Goal: Information Seeking & Learning: Learn about a topic

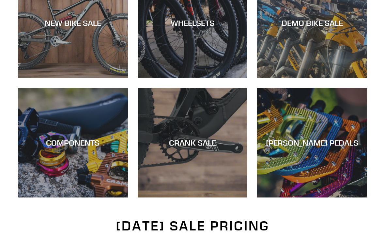
scroll to position [261, 0]
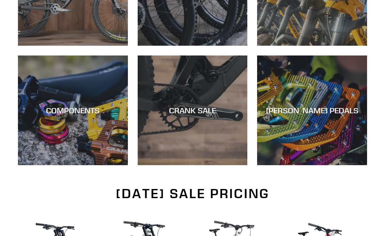
click at [227, 111] on div "CRANK SALE" at bounding box center [193, 110] width 110 height 9
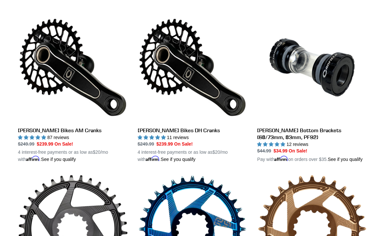
scroll to position [182, 0]
click at [26, 129] on link "[PERSON_NAME] Bikes AM Cranks" at bounding box center [73, 87] width 110 height 151
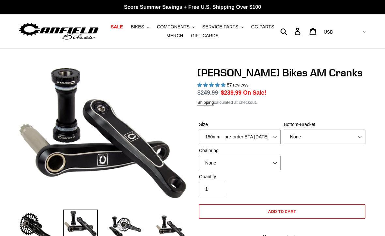
select select "highest-rating"
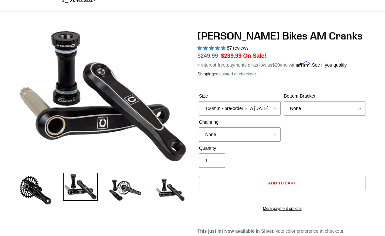
scroll to position [37, 0]
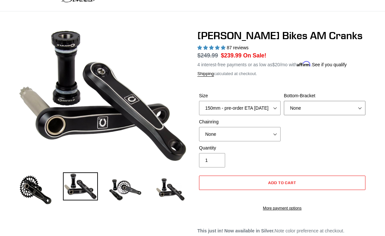
click at [352, 113] on select "None BSA Threaded 68/73mm Press Fit PF92" at bounding box center [325, 108] width 82 height 14
click at [270, 103] on select "150mm - pre-order ETA 9/30/25 155mm - pre-order ETA 9/30/25 160mm - pre-order E…" at bounding box center [240, 108] width 82 height 14
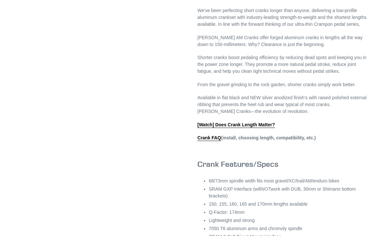
scroll to position [319, 0]
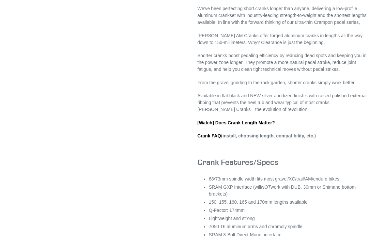
click at [202, 126] on link "[Watch] Does Crank Length Matter?" at bounding box center [237, 124] width 78 height 6
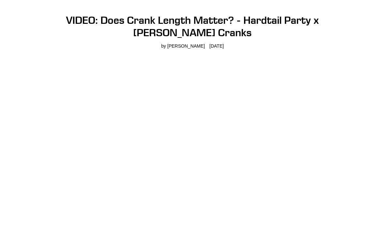
scroll to position [26, 0]
